Goal: Navigation & Orientation: Find specific page/section

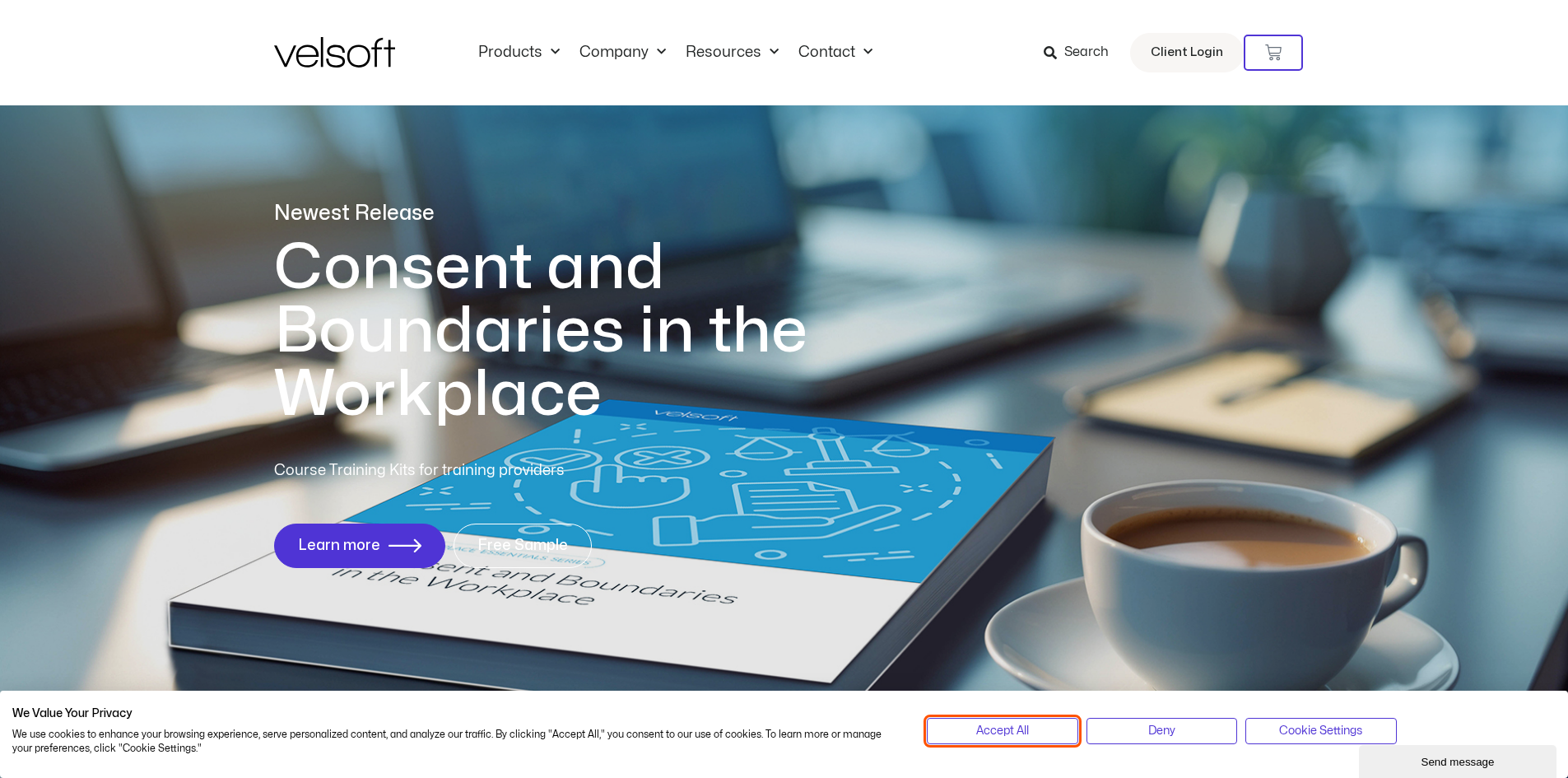
click at [1015, 732] on span "Accept All" at bounding box center [1002, 731] width 52 height 18
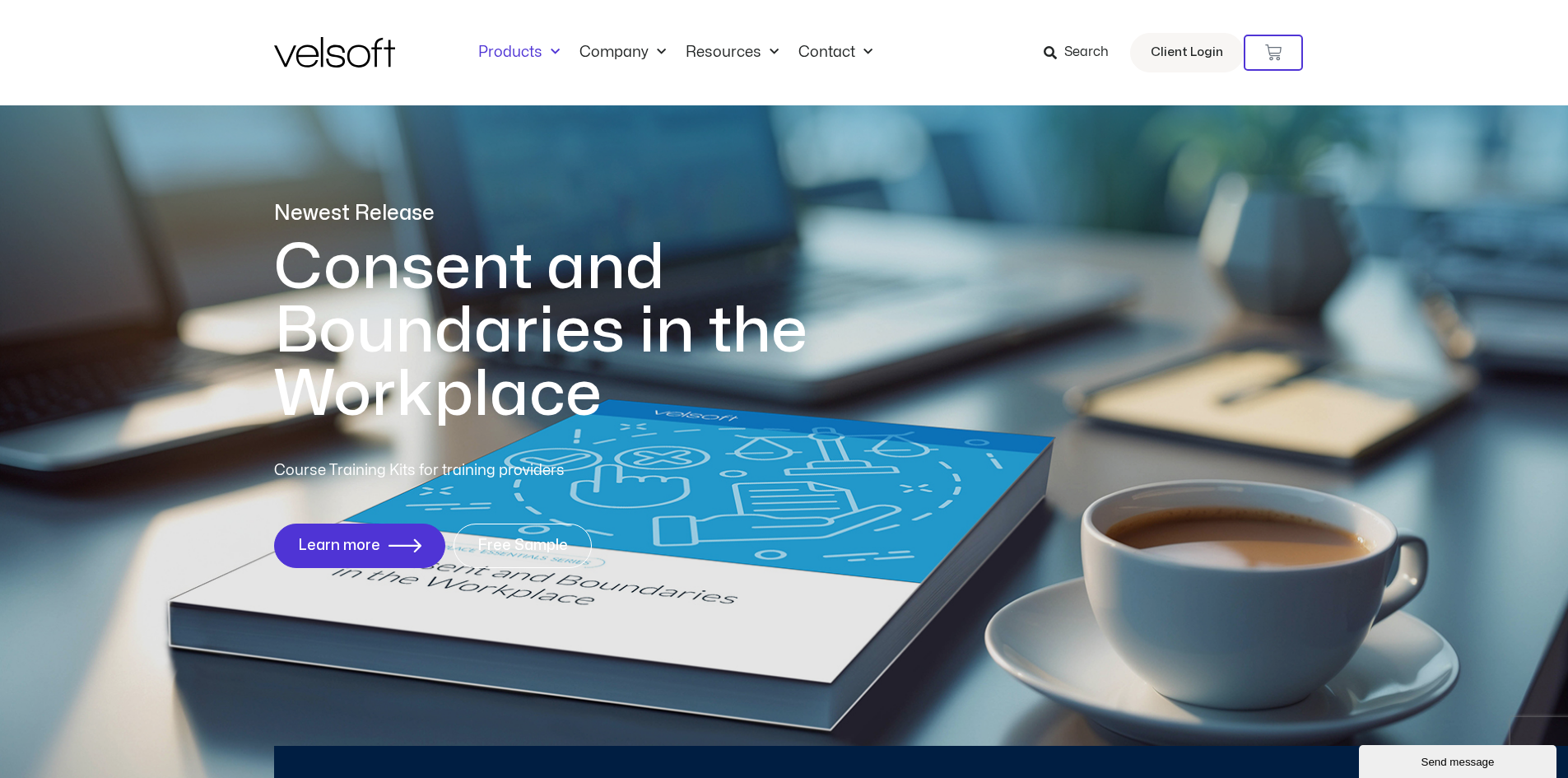
click at [544, 47] on span "Menu" at bounding box center [551, 52] width 17 height 27
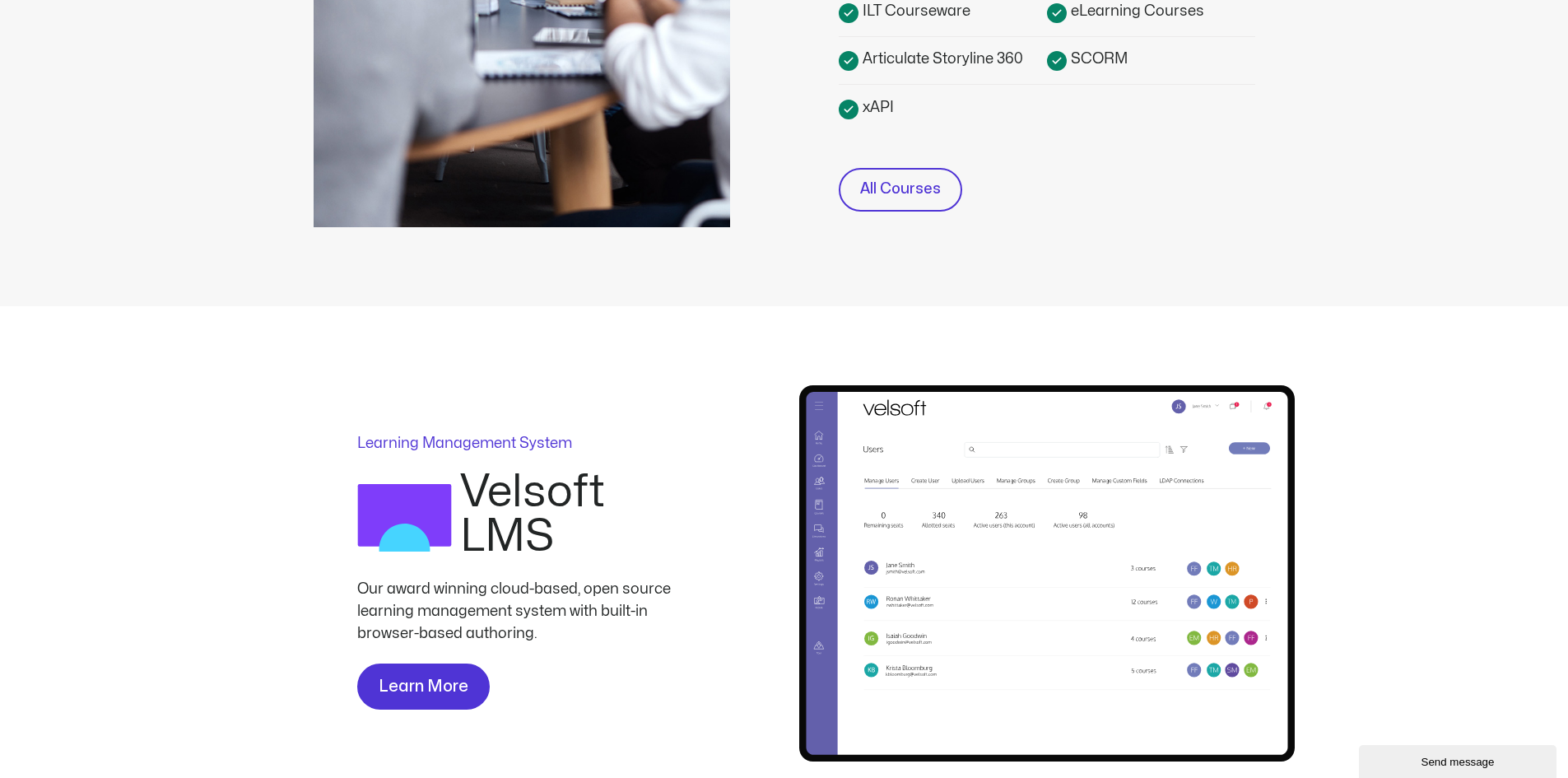
scroll to position [576, 0]
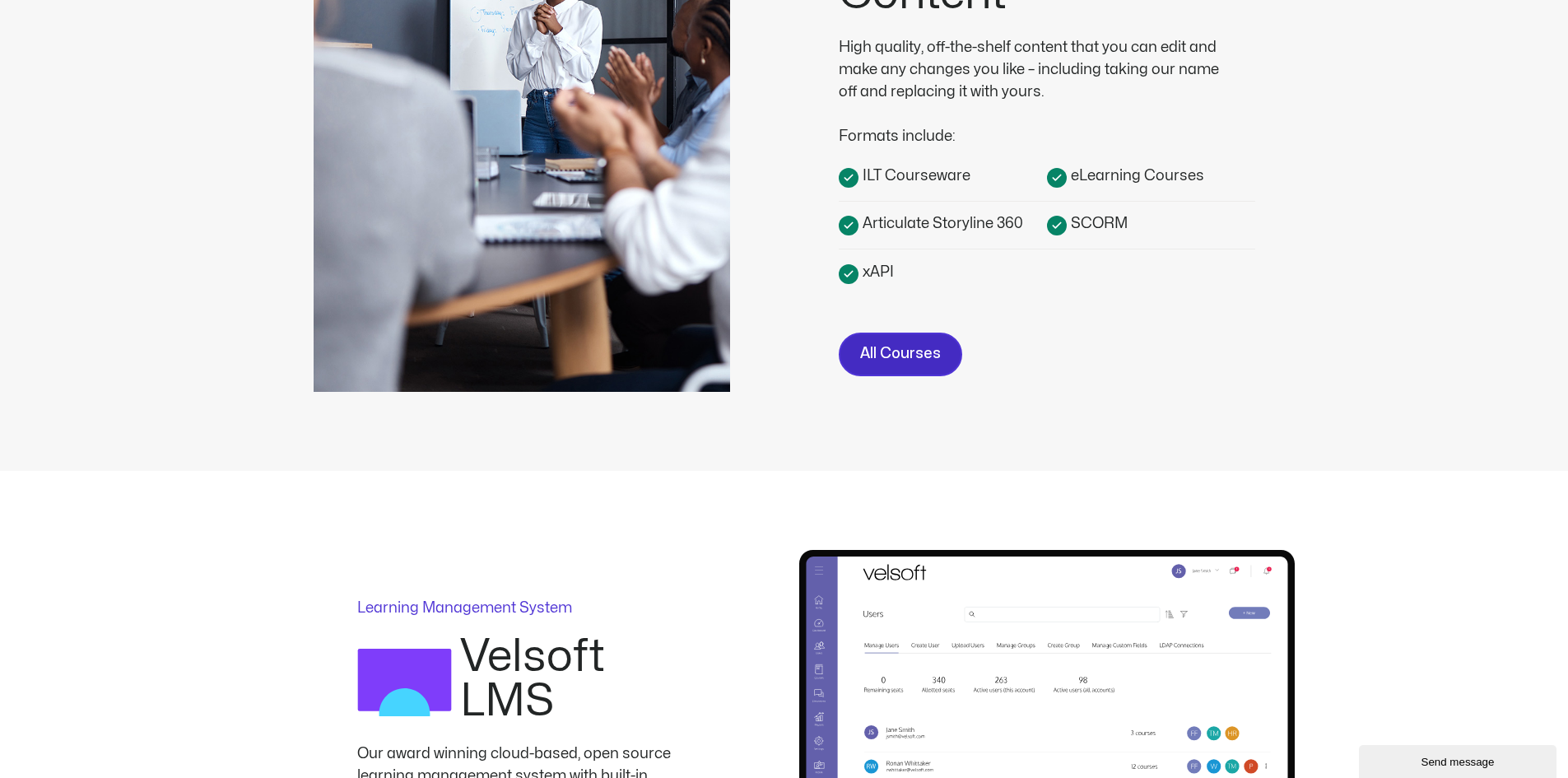
click at [896, 347] on span "All Courses" at bounding box center [900, 354] width 81 height 24
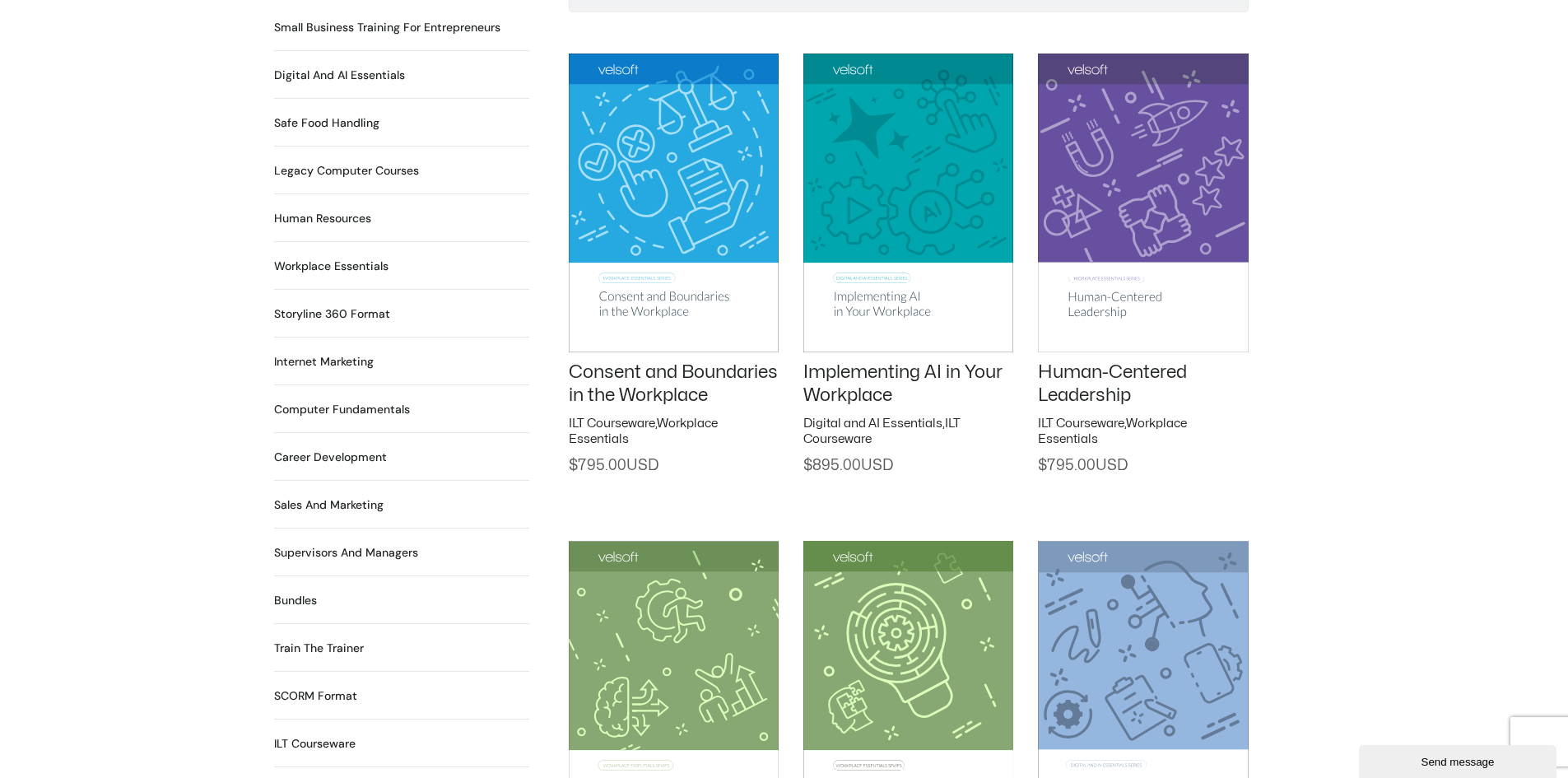
scroll to position [1317, 0]
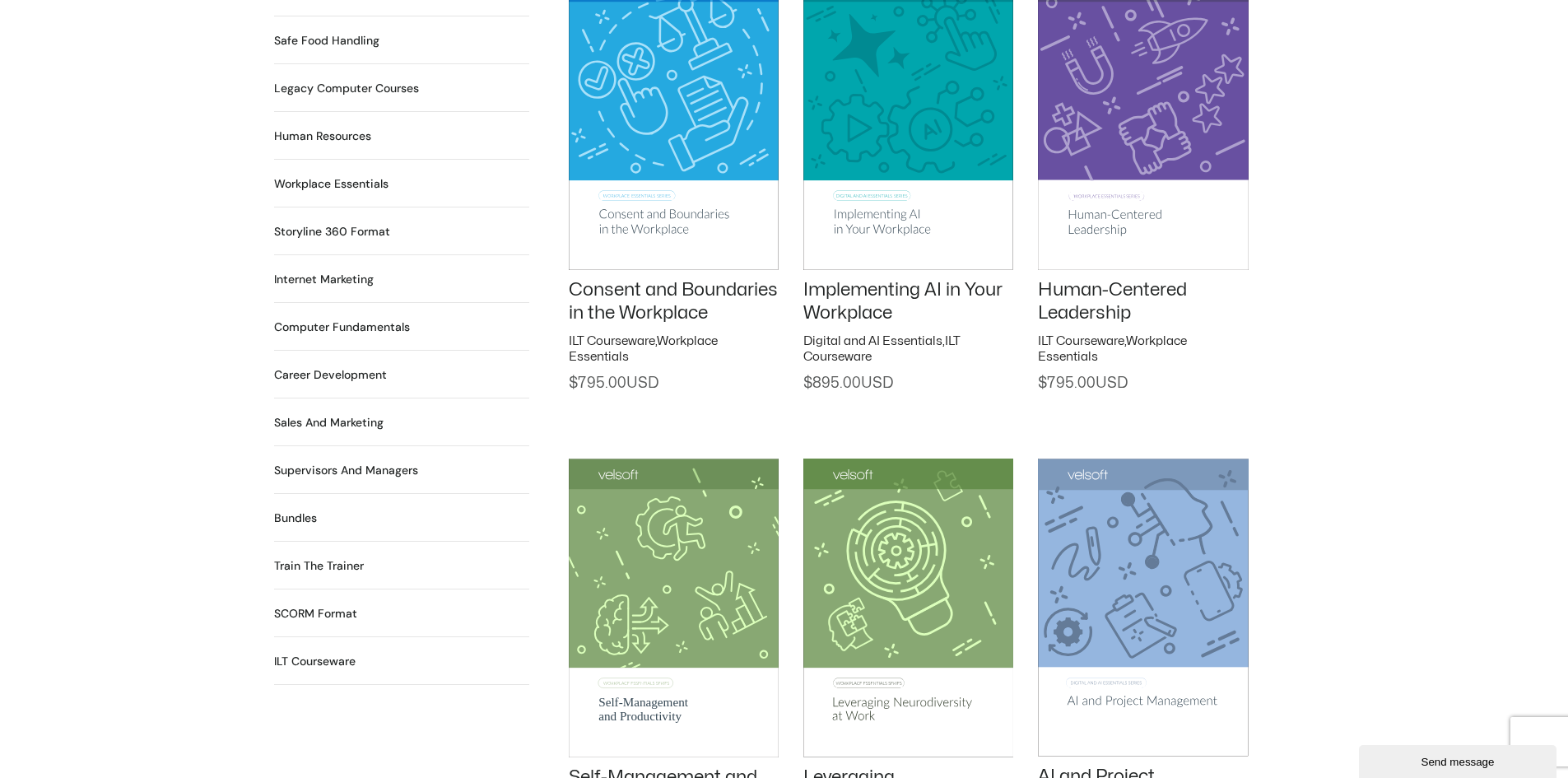
click at [322, 557] on h2 "Train the Trainer 29 Products" at bounding box center [319, 565] width 90 height 17
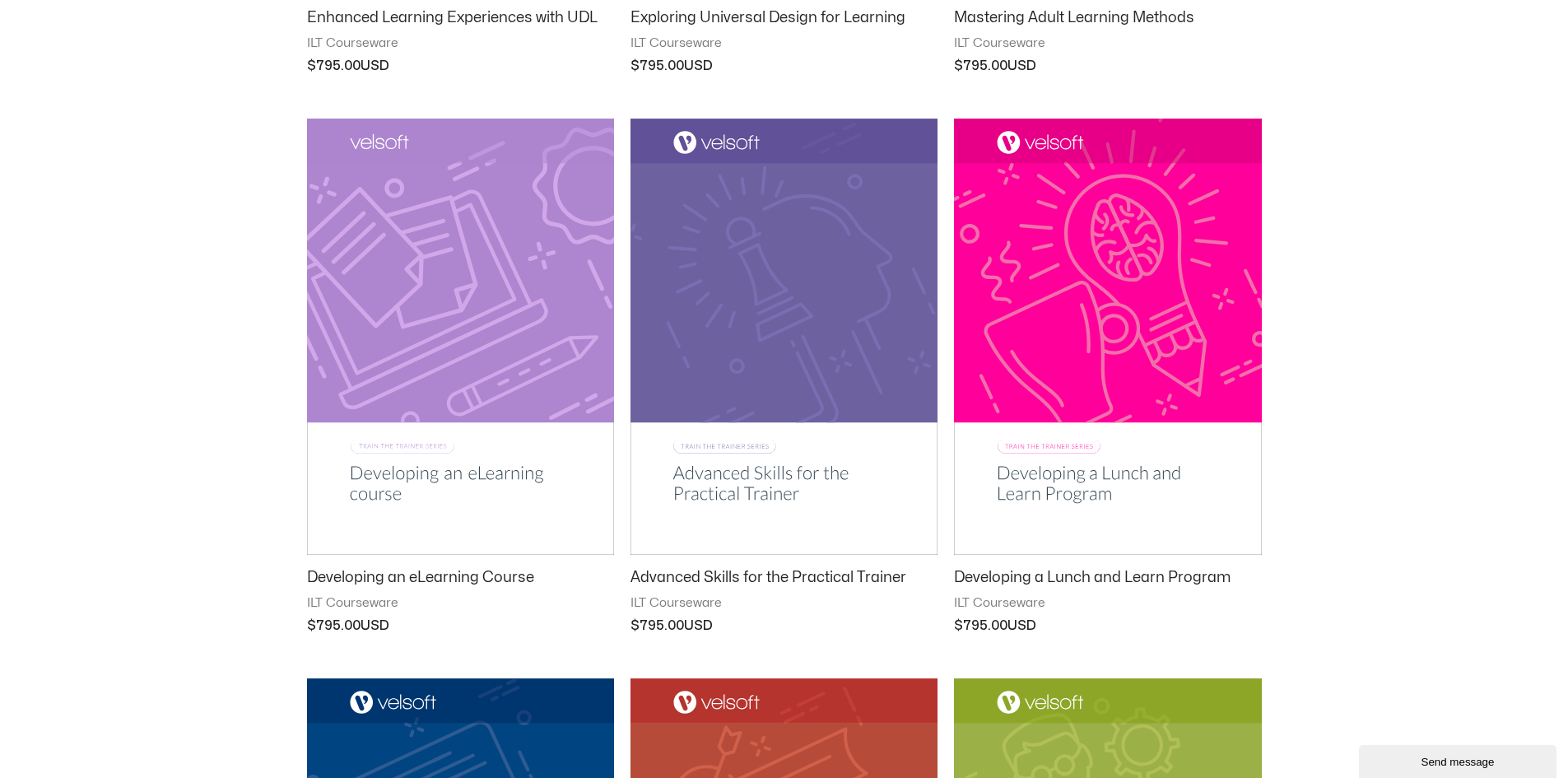
scroll to position [412, 0]
